Goal: Check status: Verify the current state of an ongoing process or item

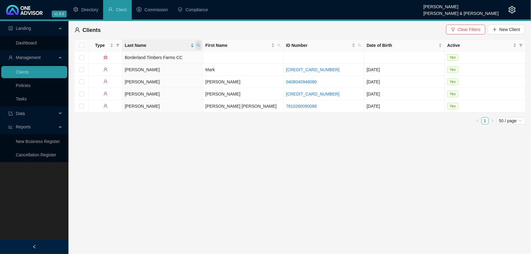
click at [201, 45] on span at bounding box center [198, 45] width 6 height 9
type input "hunter"
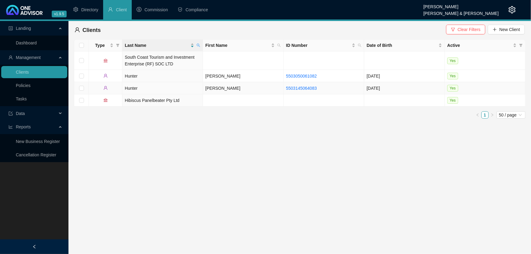
click at [132, 88] on td "Hunter" at bounding box center [162, 88] width 81 height 12
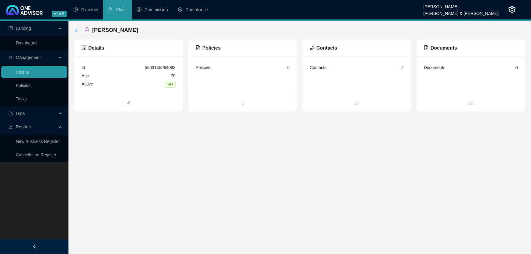
click at [79, 29] on icon "arrow-left" at bounding box center [77, 30] width 5 height 5
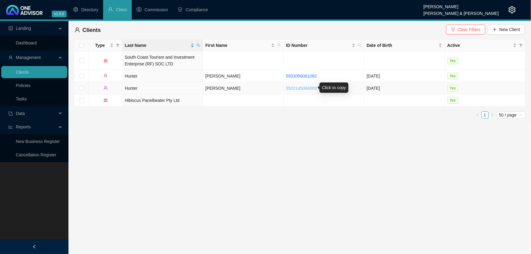
click at [295, 88] on link "5503145064083" at bounding box center [301, 88] width 31 height 5
click at [301, 75] on link "5503050061082" at bounding box center [301, 76] width 31 height 5
